Goal: Find specific page/section

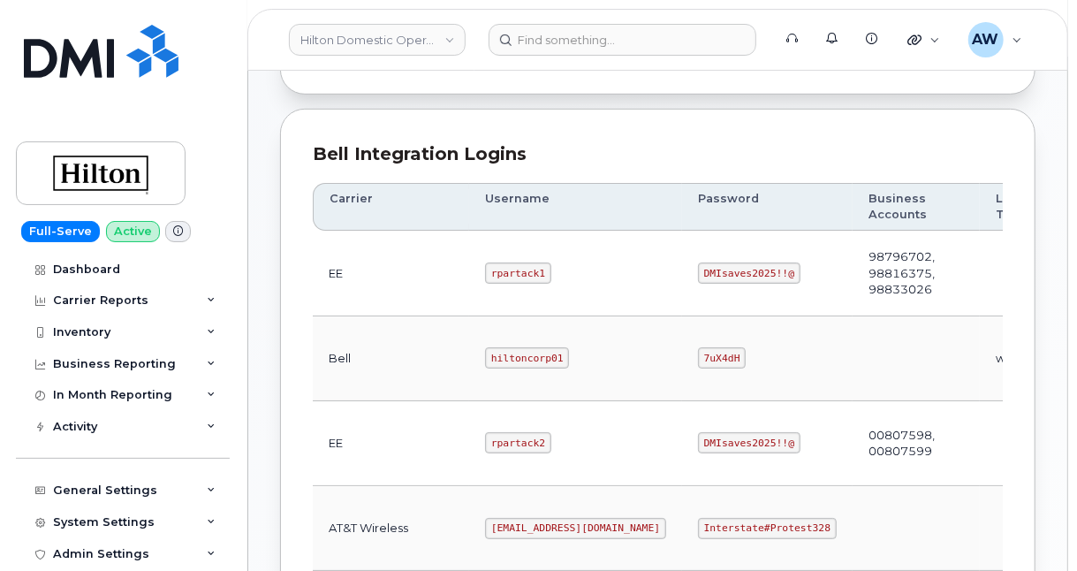
scroll to position [480, 0]
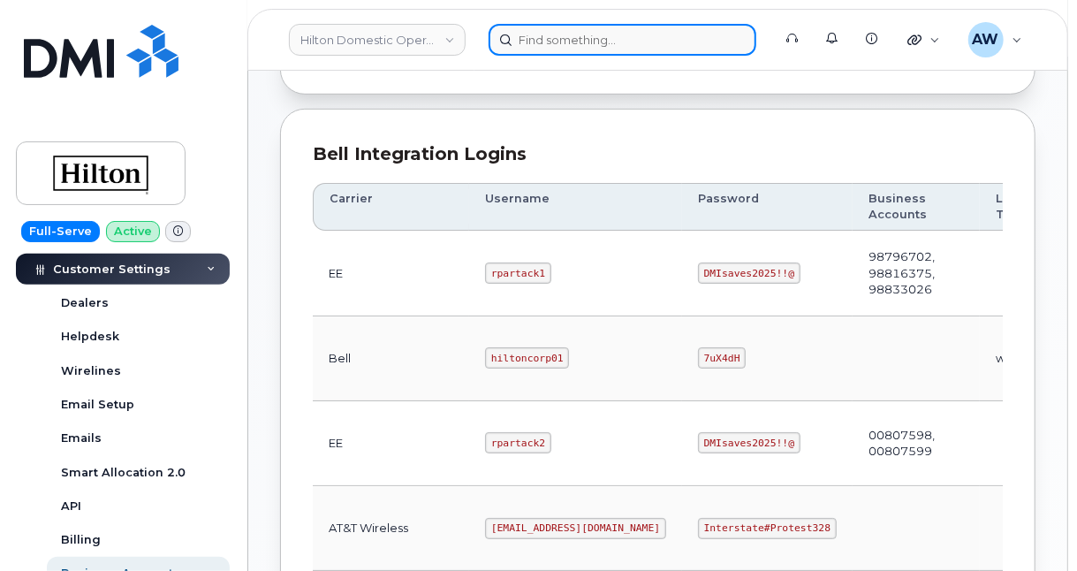
click at [572, 31] on input at bounding box center [623, 40] width 268 height 32
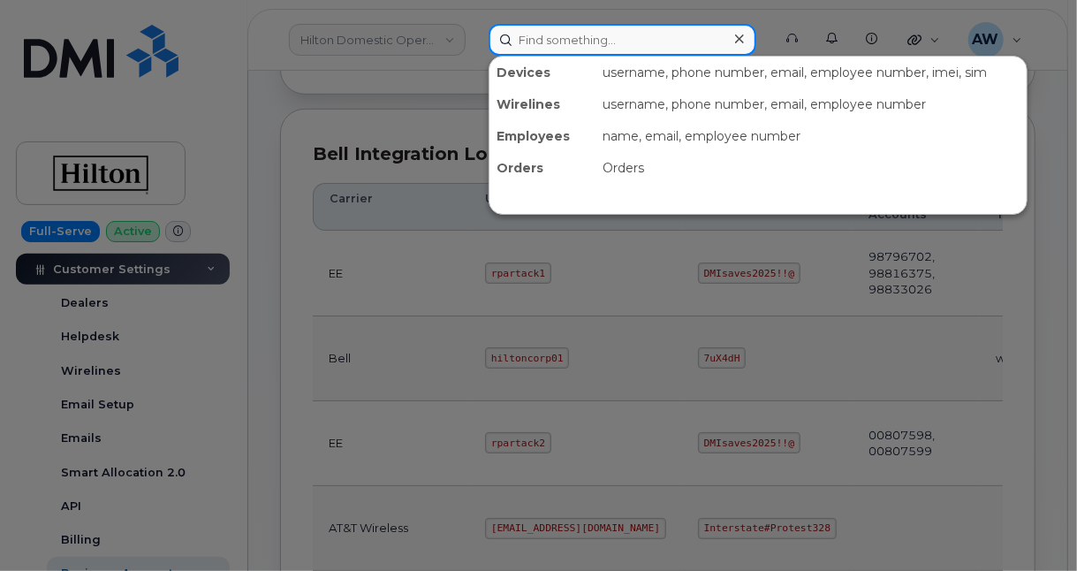
paste input "5153006356"
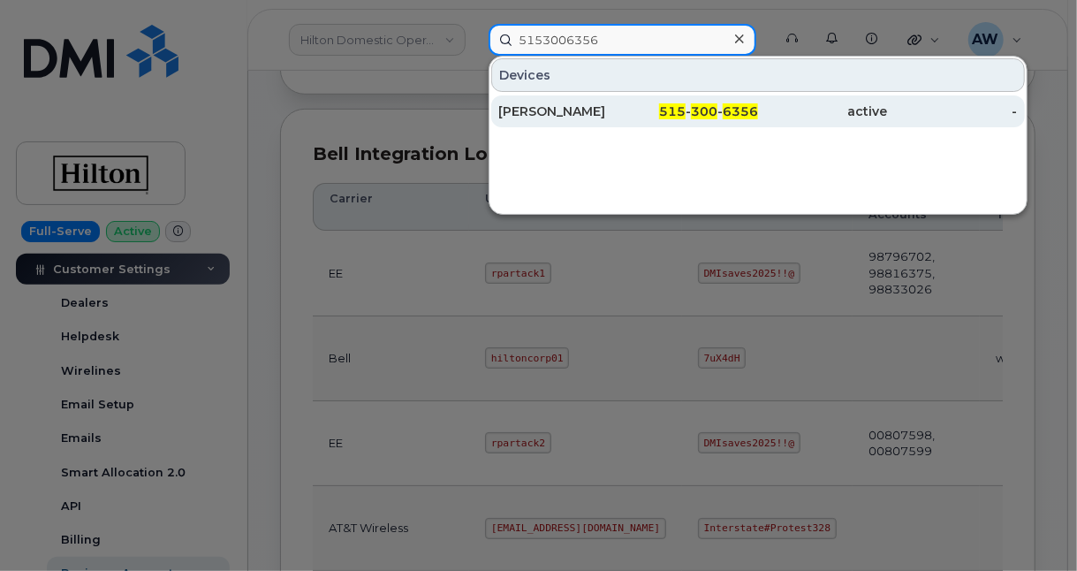
type input "5153006356"
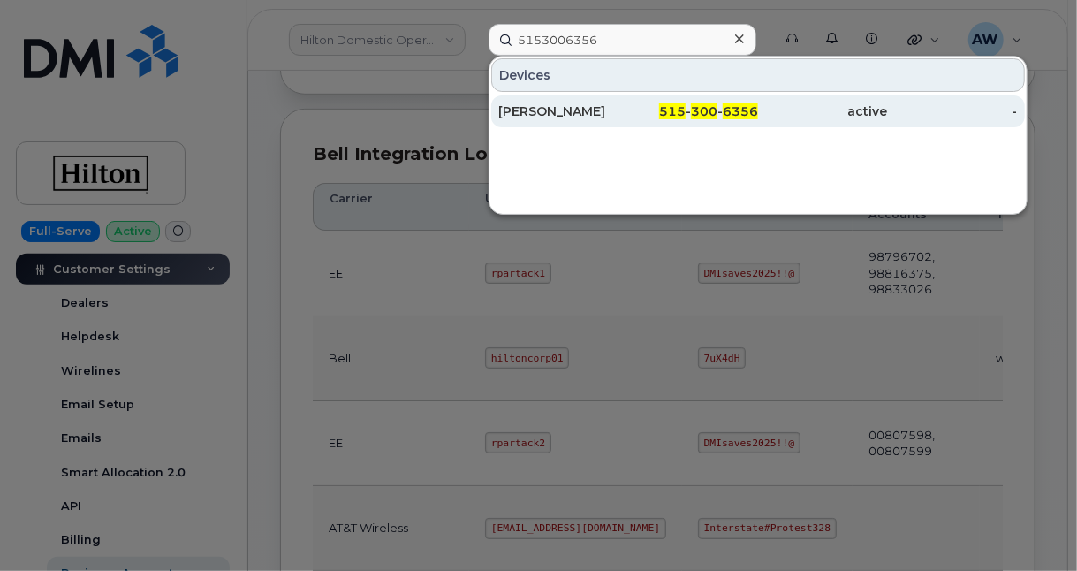
click at [581, 96] on div "THEODORE PIHL" at bounding box center [564, 111] width 130 height 32
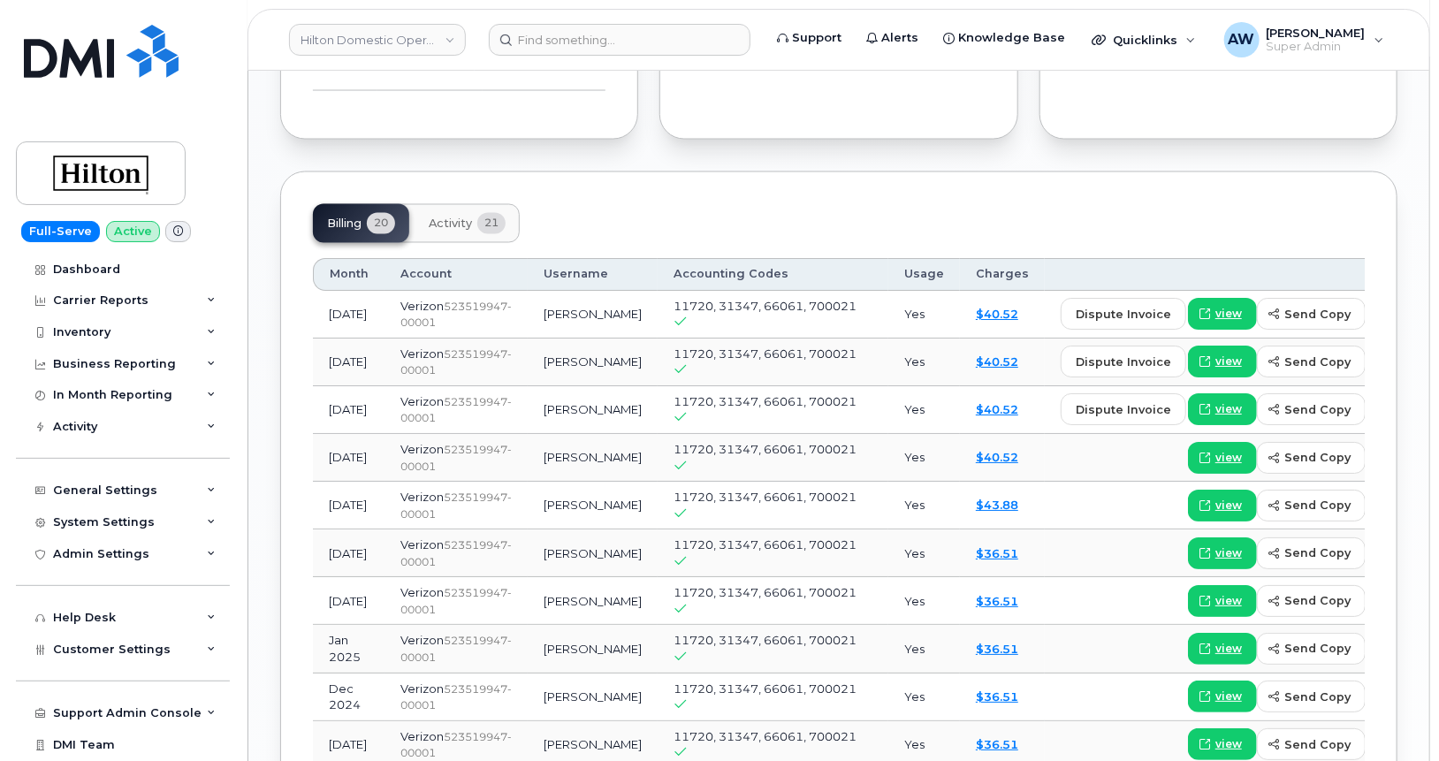
scroll to position [1473, 0]
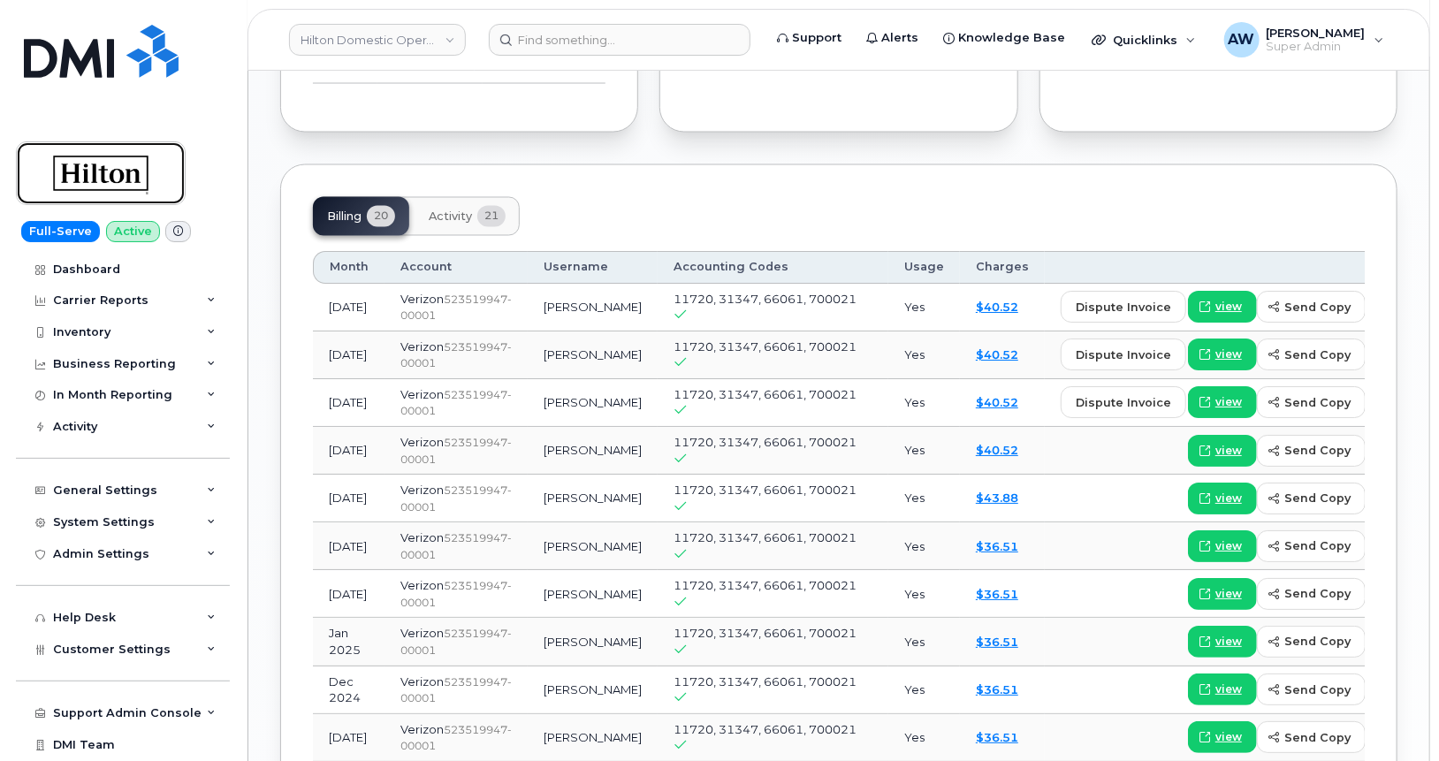
click at [126, 168] on img at bounding box center [101, 173] width 136 height 51
